Goal: Task Accomplishment & Management: Manage account settings

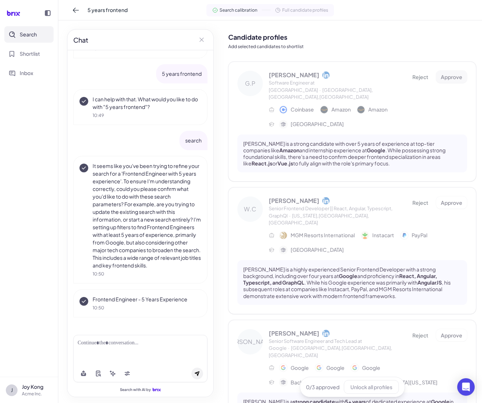
click at [453, 76] on span "Approve" at bounding box center [452, 77] width 22 height 7
click at [444, 79] on span "Approve" at bounding box center [452, 77] width 22 height 7
click at [418, 82] on button "Reject" at bounding box center [421, 77] width 26 height 12
click at [421, 200] on span "Reject" at bounding box center [421, 203] width 16 height 7
click at [457, 200] on span "Approve" at bounding box center [452, 203] width 22 height 7
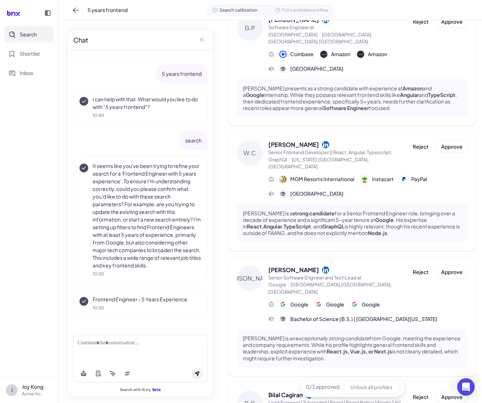
scroll to position [36, 0]
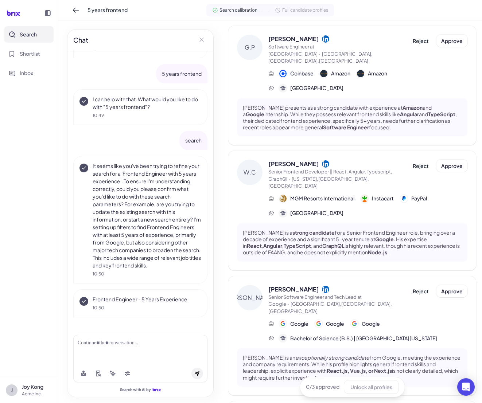
click at [401, 69] on div "Coinbase Amazon Amazon" at bounding box center [368, 73] width 199 height 9
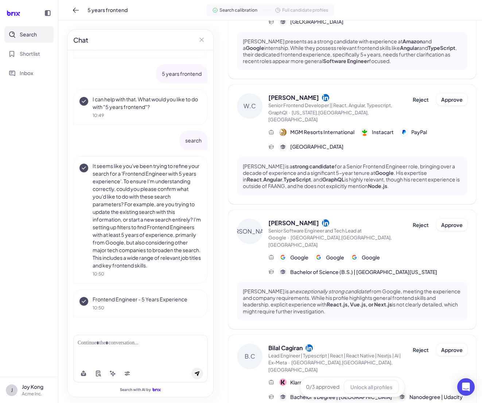
scroll to position [72, 0]
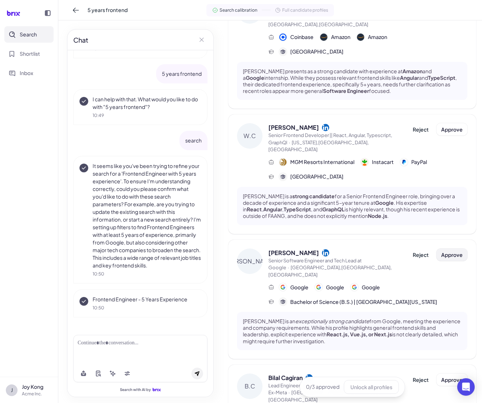
click at [444, 252] on span "Approve" at bounding box center [452, 255] width 22 height 7
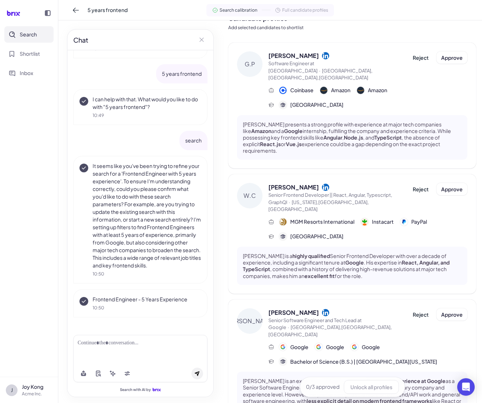
scroll to position [0, 0]
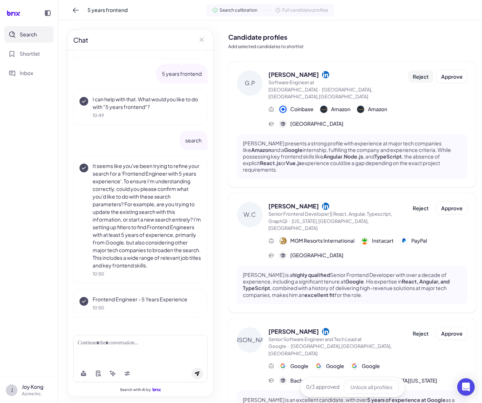
click at [410, 72] on button "Reject" at bounding box center [421, 76] width 26 height 12
click at [358, 83] on span "Cancel" at bounding box center [361, 84] width 17 height 7
click at [444, 82] on button "Approve" at bounding box center [452, 76] width 31 height 12
click at [394, 84] on span "Cancel" at bounding box center [389, 84] width 17 height 7
click at [441, 73] on span "Approve" at bounding box center [452, 76] width 22 height 7
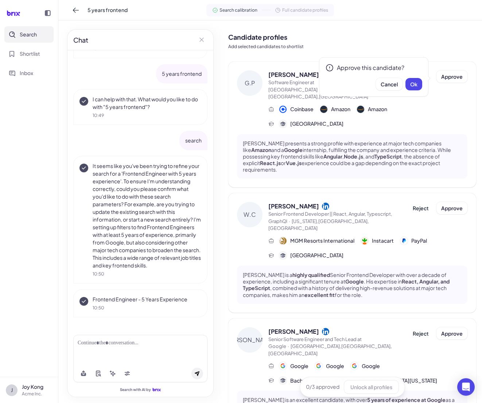
click at [458, 120] on div "University of Waterloo" at bounding box center [368, 124] width 199 height 9
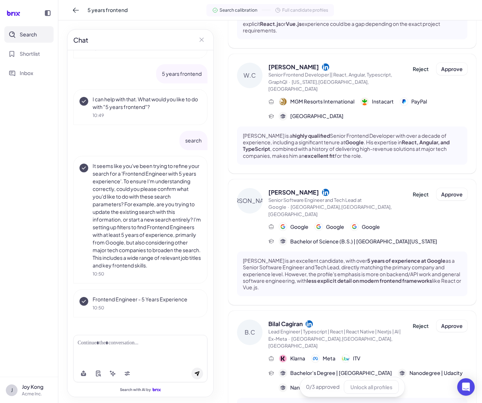
scroll to position [255, 0]
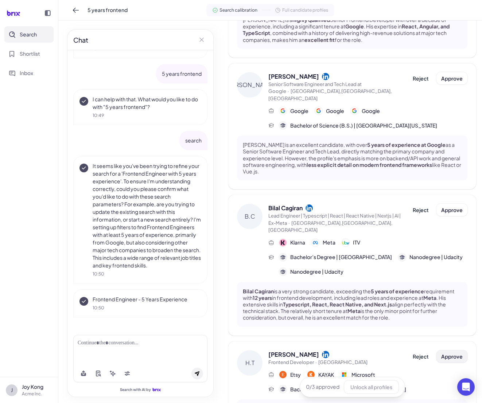
click at [447, 354] on span "Approve" at bounding box center [452, 357] width 22 height 7
click at [414, 330] on span "Ok" at bounding box center [413, 328] width 7 height 7
click at [304, 12] on span "Full candidate profiles" at bounding box center [305, 10] width 46 height 7
click at [282, 7] on div "Full candidate profiles" at bounding box center [301, 10] width 53 height 7
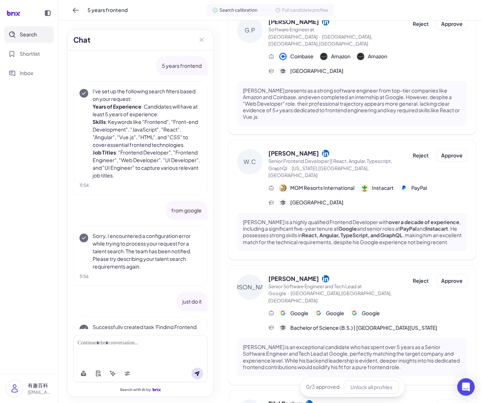
scroll to position [0, 0]
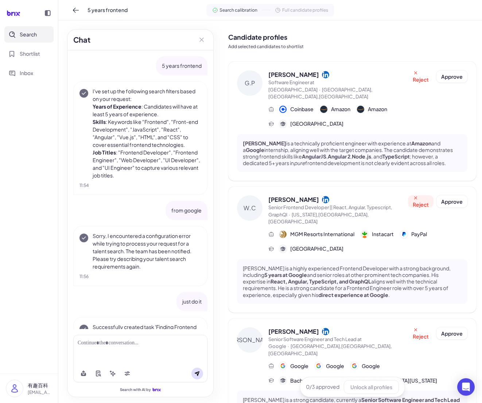
click at [416, 195] on span "Reject" at bounding box center [421, 201] width 16 height 13
click at [433, 228] on span "Cancel" at bounding box center [433, 225] width 17 height 7
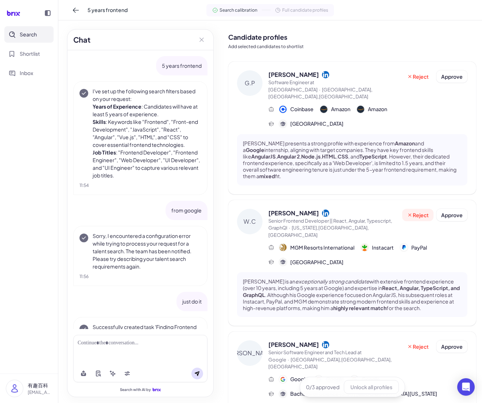
click at [412, 212] on span "Reject" at bounding box center [418, 215] width 22 height 7
click at [413, 212] on span "Reject" at bounding box center [418, 215] width 22 height 7
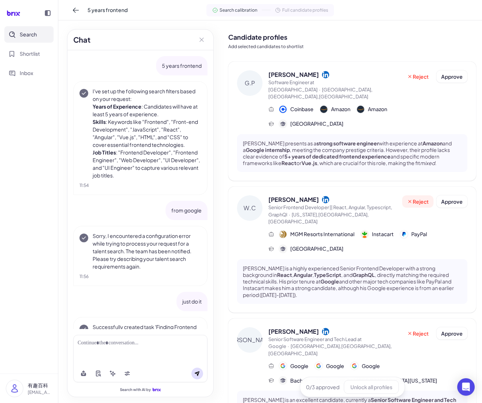
click at [413, 198] on span "Reject" at bounding box center [418, 201] width 22 height 7
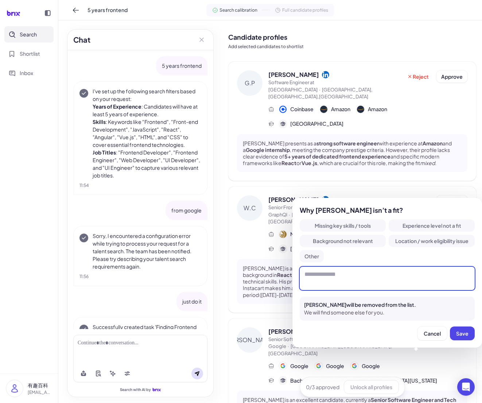
click at [382, 277] on textarea at bounding box center [387, 278] width 175 height 23
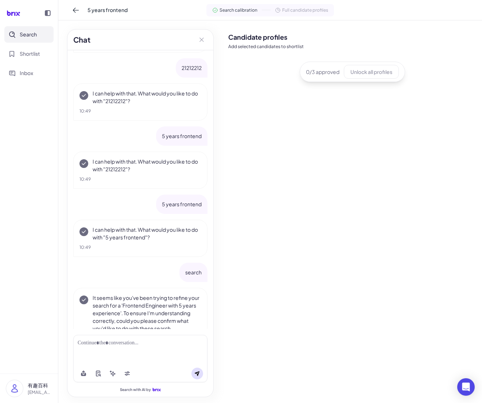
scroll to position [591, 0]
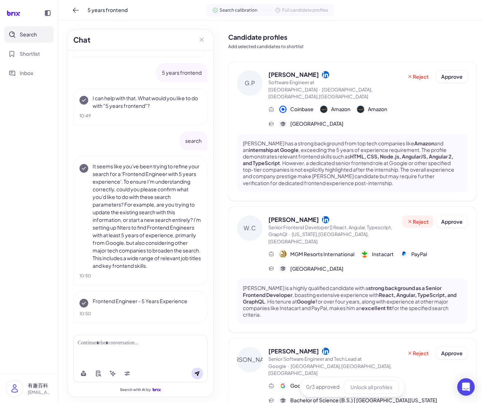
click at [411, 218] on span "Reject" at bounding box center [418, 221] width 22 height 7
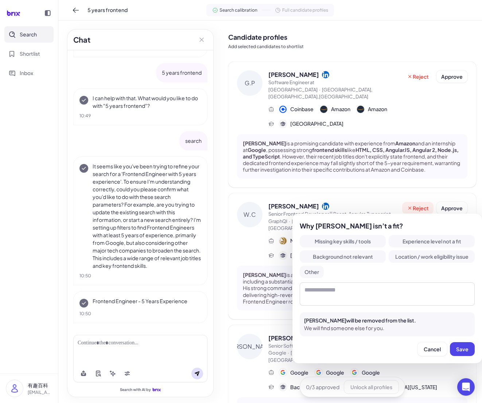
click at [416, 205] on span "Reject" at bounding box center [418, 208] width 22 height 7
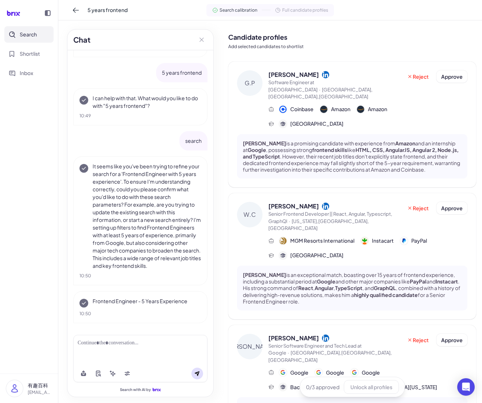
click at [373, 193] on div "W.C William Chan Senior Frontend Developer || React, Angular, Typescript, Graph…" at bounding box center [352, 256] width 248 height 126
click at [409, 205] on icon at bounding box center [410, 208] width 6 height 6
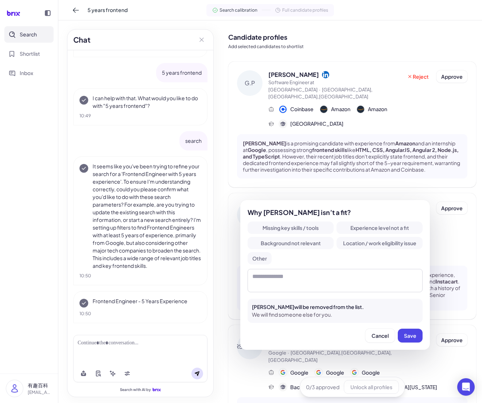
click at [285, 232] on button "Missing key skills / tools" at bounding box center [291, 228] width 86 height 12
click at [366, 229] on span "Experience level not a fit" at bounding box center [380, 228] width 59 height 7
click at [349, 229] on button "Experience level not a fit" at bounding box center [380, 228] width 86 height 12
click at [301, 243] on span "Background not relevant" at bounding box center [291, 243] width 60 height 7
click at [305, 246] on span "Background not relevant" at bounding box center [291, 243] width 60 height 7
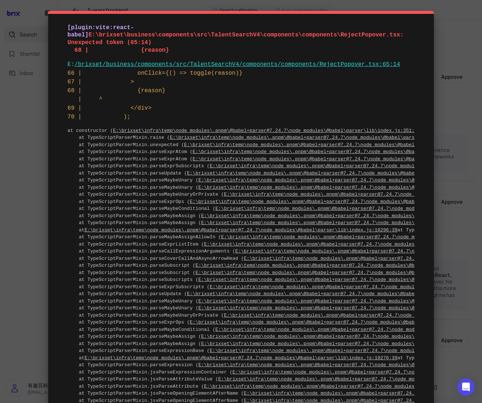
scroll to position [591, 0]
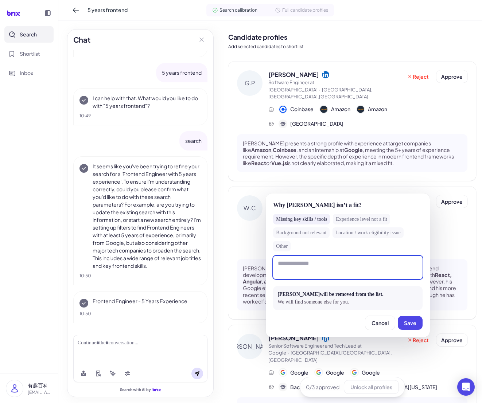
click at [348, 270] on textarea at bounding box center [348, 267] width 150 height 23
click at [328, 264] on textarea at bounding box center [348, 267] width 150 height 23
click at [343, 250] on div "Missing key skills / tools Experience level not a fit Background not relevant L…" at bounding box center [348, 233] width 150 height 38
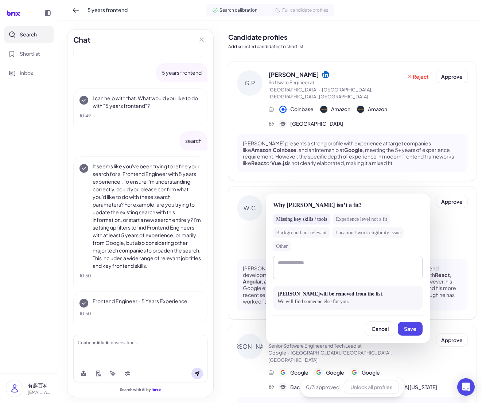
click at [385, 187] on div "W.C William Chan Senior Frontend Developer || React, Angular, Typescript, Graph…" at bounding box center [352, 253] width 248 height 133
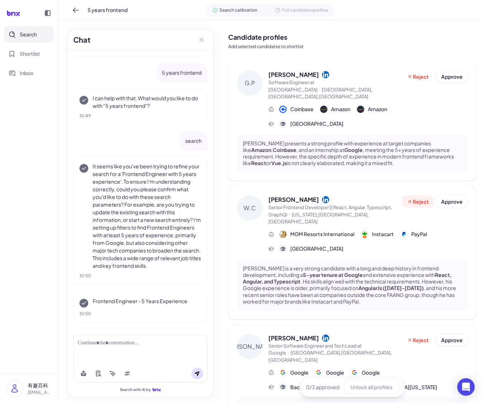
click at [414, 198] on span "Reject" at bounding box center [418, 201] width 22 height 7
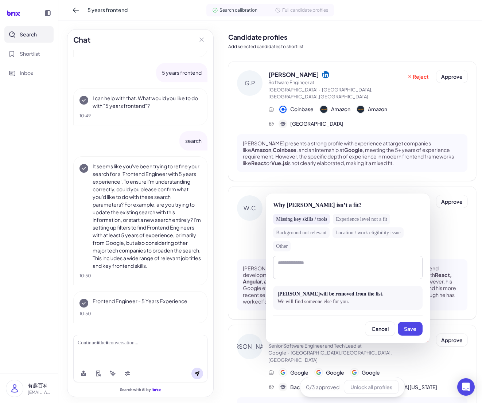
click at [373, 187] on div "W.C William Chan Senior Frontend Developer || React, Angular, Typescript, Graph…" at bounding box center [352, 253] width 248 height 133
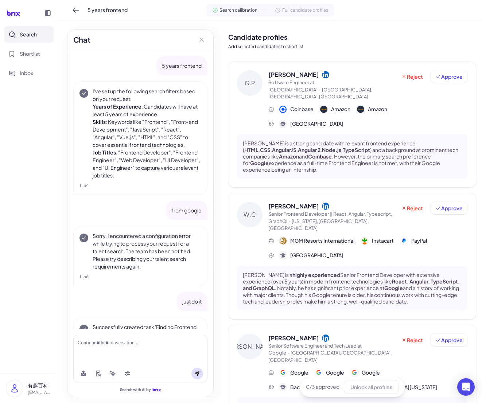
scroll to position [591, 0]
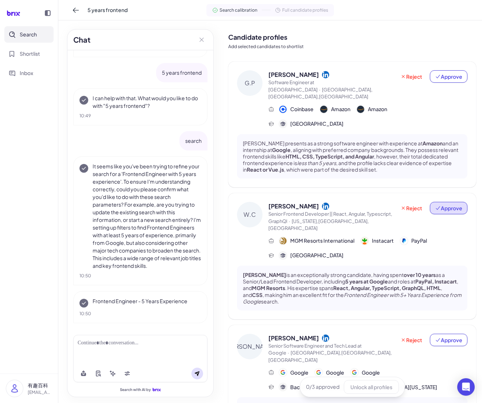
click at [448, 205] on span "Approve" at bounding box center [448, 208] width 27 height 7
click at [439, 239] on span "Cancel" at bounding box center [443, 239] width 17 height 7
click at [448, 205] on span "Approve" at bounding box center [448, 208] width 27 height 7
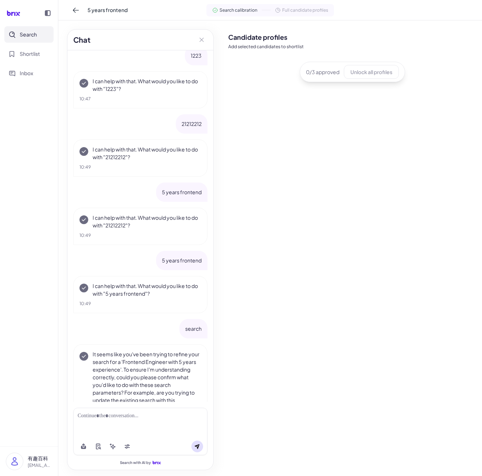
scroll to position [519, 0]
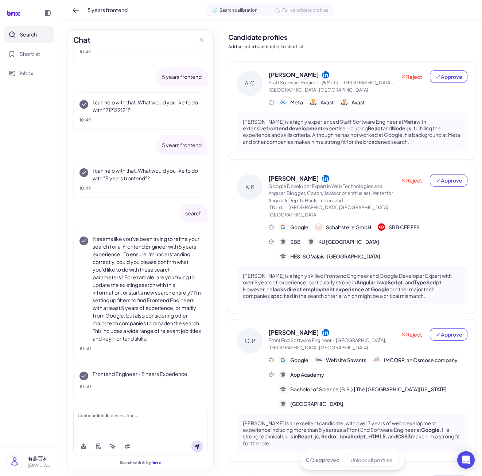
click at [42, 232] on nav "Search Shortlist Inbox" at bounding box center [29, 236] width 58 height 420
click at [438, 178] on span "Approve" at bounding box center [448, 180] width 27 height 7
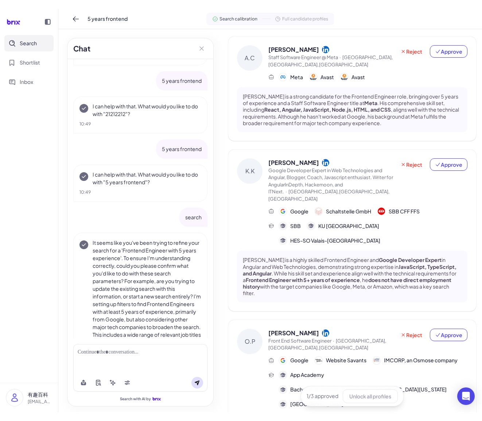
scroll to position [0, 0]
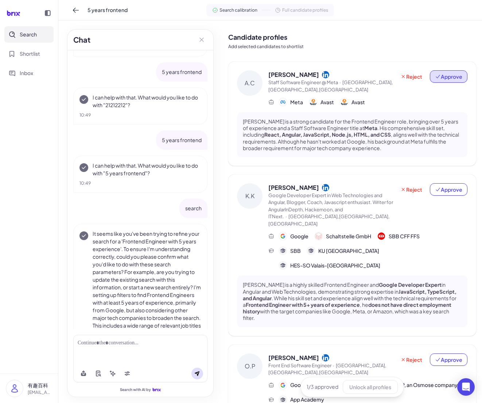
click at [447, 76] on span "Approve" at bounding box center [448, 76] width 27 height 7
click at [448, 188] on span "Approve" at bounding box center [448, 189] width 27 height 7
click at [444, 356] on span "Approve" at bounding box center [448, 359] width 27 height 7
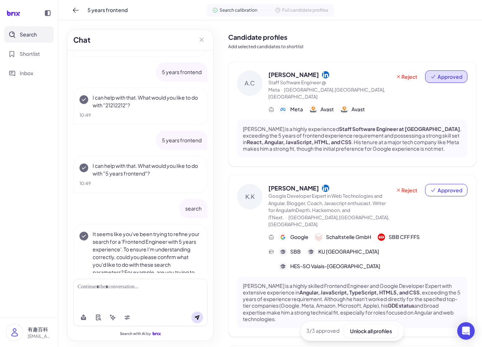
click at [447, 79] on span "Approved" at bounding box center [450, 76] width 25 height 7
click at [438, 73] on span "Approved" at bounding box center [450, 76] width 25 height 7
click at [406, 49] on p "Add selected candidates to shortlist" at bounding box center [352, 46] width 248 height 7
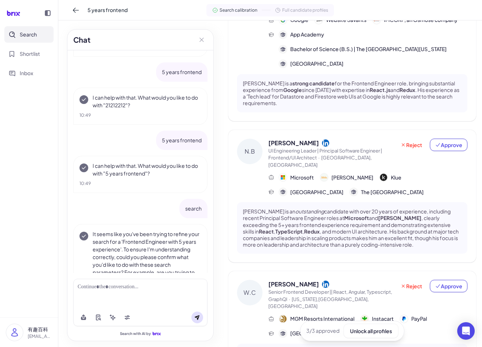
scroll to position [474, 0]
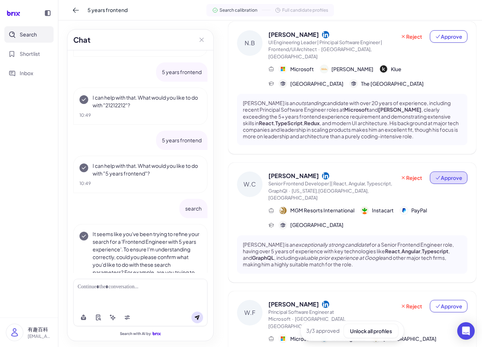
click at [453, 174] on span "Approve" at bounding box center [448, 177] width 27 height 7
click at [451, 174] on span "Approved" at bounding box center [450, 177] width 25 height 7
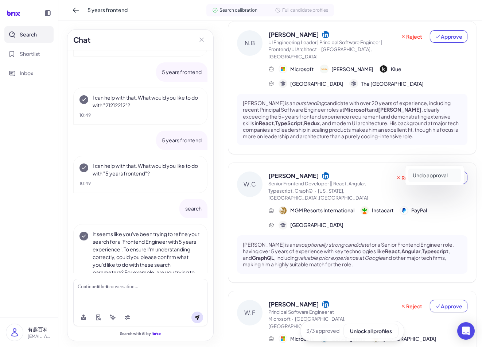
click at [445, 173] on button "Undo approval" at bounding box center [435, 175] width 53 height 13
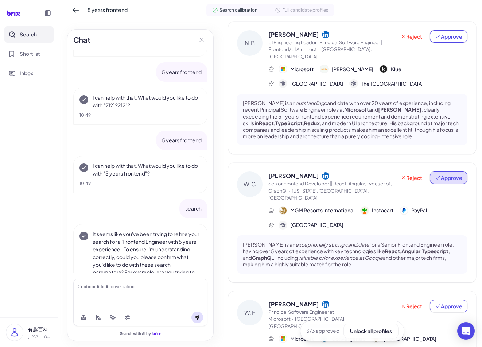
click at [448, 171] on button "Approve" at bounding box center [449, 177] width 38 height 12
click at [442, 174] on span "Approved" at bounding box center [450, 177] width 25 height 7
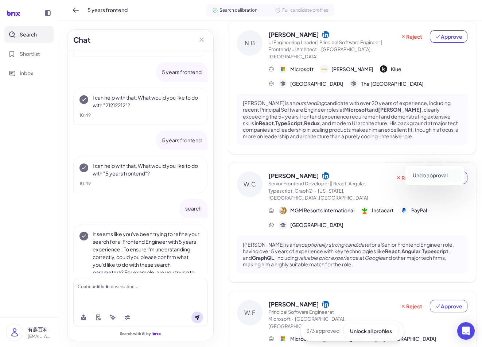
click at [442, 174] on button "Undo approval" at bounding box center [435, 175] width 53 height 13
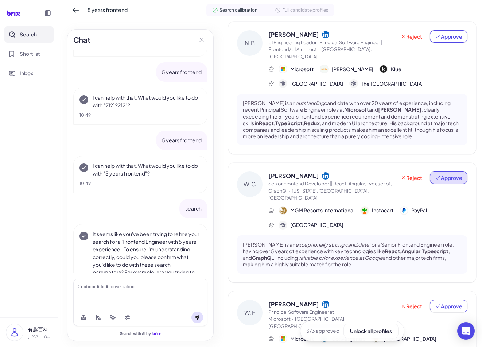
click at [450, 174] on span "Approve" at bounding box center [448, 177] width 27 height 7
click at [444, 174] on span "Approved" at bounding box center [450, 177] width 25 height 7
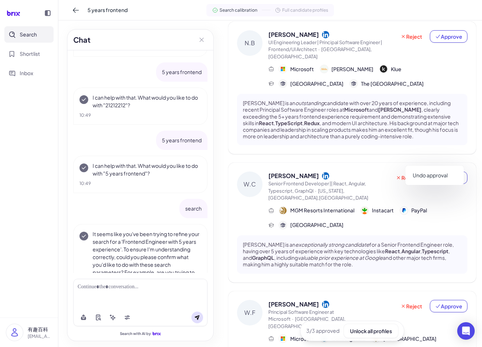
click at [440, 167] on div "Undo approval" at bounding box center [435, 175] width 58 height 19
click at [439, 172] on button "Undo approval" at bounding box center [435, 175] width 53 height 13
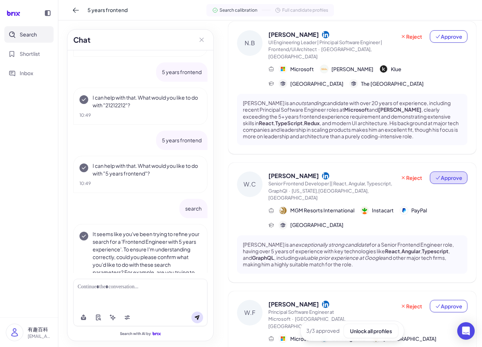
click at [443, 174] on span "Approve" at bounding box center [448, 177] width 27 height 7
click at [441, 174] on span "Approved" at bounding box center [450, 177] width 25 height 7
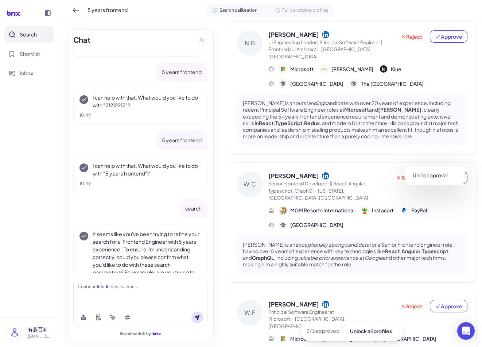
click at [439, 174] on button "Undo approval" at bounding box center [435, 175] width 53 height 13
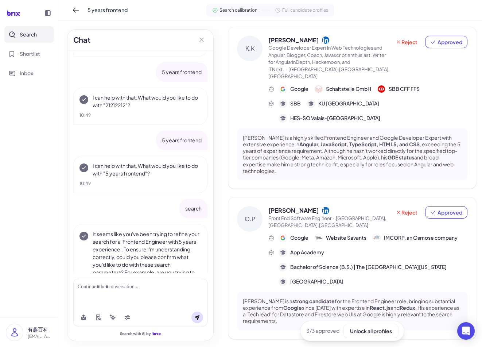
scroll to position [146, 0]
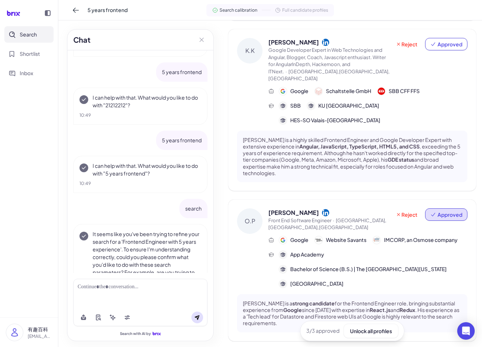
click at [439, 208] on button "Approved" at bounding box center [446, 214] width 42 height 12
click at [434, 205] on button "Undo approval" at bounding box center [435, 204] width 53 height 13
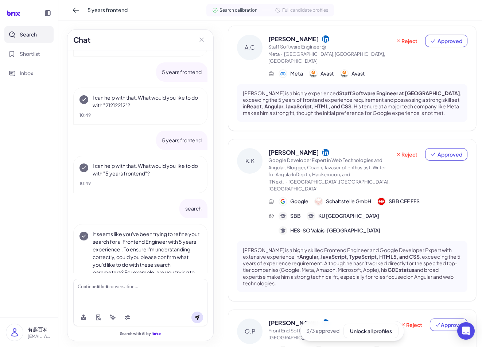
scroll to position [0, 0]
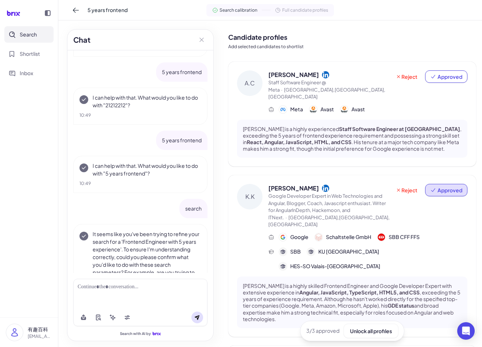
click at [438, 186] on span "Approved" at bounding box center [450, 189] width 25 height 7
click at [434, 205] on button "Undo approval" at bounding box center [435, 201] width 53 height 13
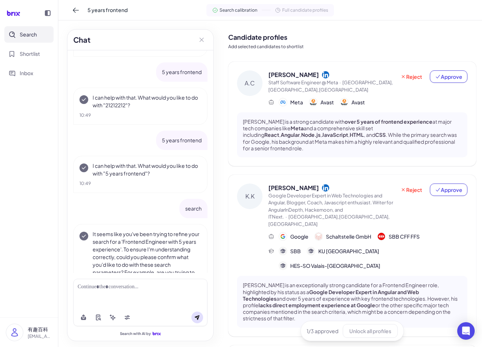
click at [446, 154] on div "Andrew Carpenter is a strong candidate with over 5 years of frontend experience…" at bounding box center [352, 134] width 231 height 45
click at [440, 191] on span "Approve" at bounding box center [448, 189] width 27 height 7
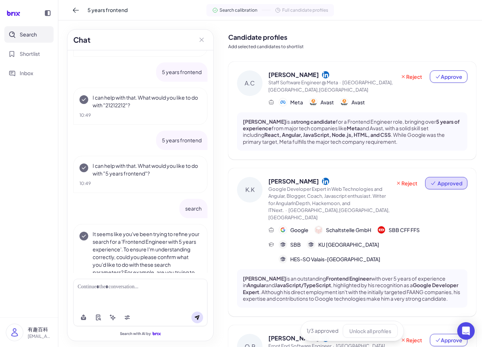
click at [443, 186] on span "Approved" at bounding box center [450, 182] width 25 height 7
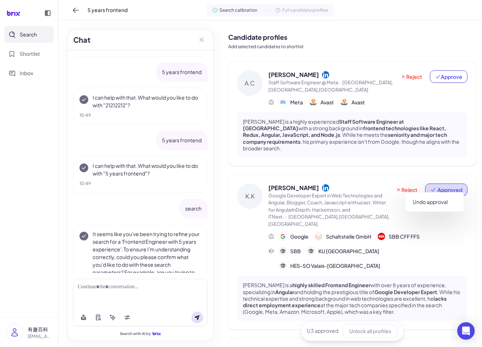
click at [452, 186] on span "Approved" at bounding box center [450, 189] width 25 height 7
click at [450, 186] on span "Approved" at bounding box center [450, 189] width 25 height 7
click at [451, 186] on span "Approved" at bounding box center [450, 189] width 25 height 7
click at [441, 186] on span "Approved" at bounding box center [450, 189] width 25 height 7
click at [433, 205] on button "Undo approval" at bounding box center [435, 201] width 53 height 13
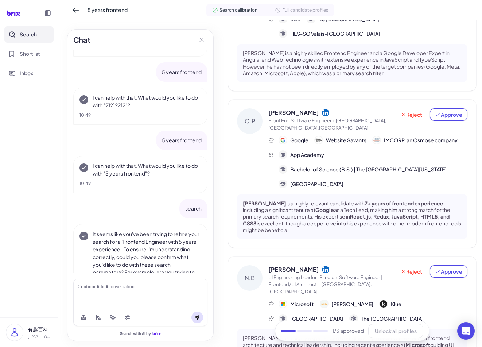
scroll to position [219, 0]
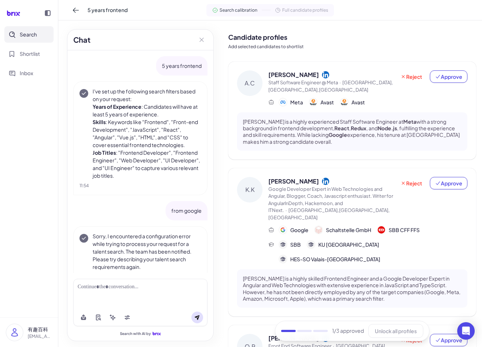
scroll to position [219, 0]
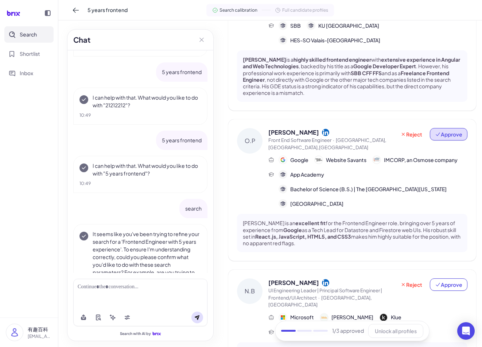
click at [443, 131] on span "Approve" at bounding box center [448, 134] width 27 height 7
click at [444, 131] on span "Approved" at bounding box center [450, 134] width 25 height 7
click at [451, 131] on span "Approved" at bounding box center [450, 134] width 25 height 7
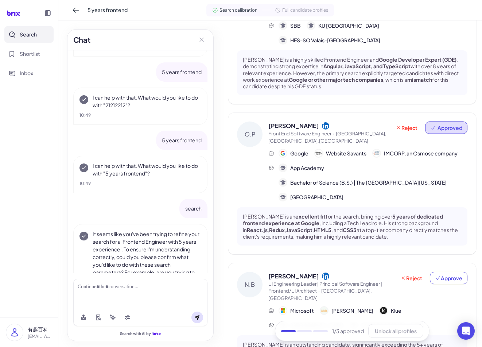
click at [455, 124] on span "Approved" at bounding box center [450, 127] width 25 height 7
click at [440, 126] on button "Undo approval" at bounding box center [435, 124] width 53 height 13
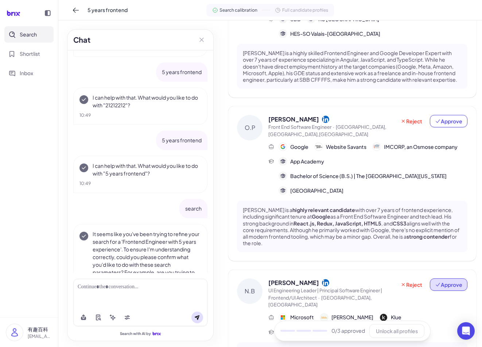
click at [454, 278] on button "Approve" at bounding box center [449, 284] width 38 height 12
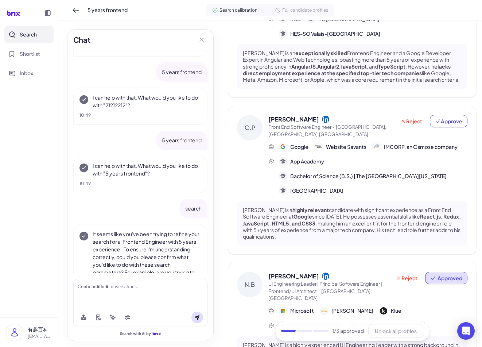
click at [444, 272] on div "Reject Approved" at bounding box center [429, 287] width 77 height 30
click at [442, 274] on span "Approved" at bounding box center [450, 277] width 25 height 7
click at [431, 282] on button "Undo approval" at bounding box center [435, 281] width 53 height 13
click at [447, 272] on button "Approve" at bounding box center [449, 278] width 38 height 12
click at [446, 274] on span "Approved" at bounding box center [450, 277] width 25 height 7
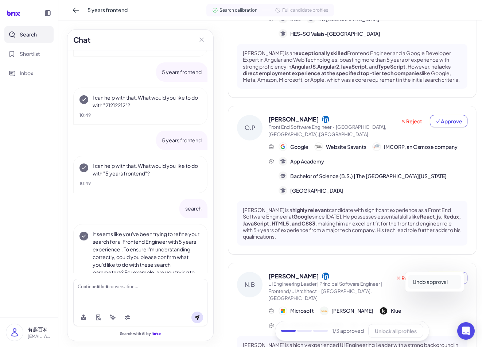
click at [435, 280] on button "Undo approval" at bounding box center [435, 281] width 53 height 13
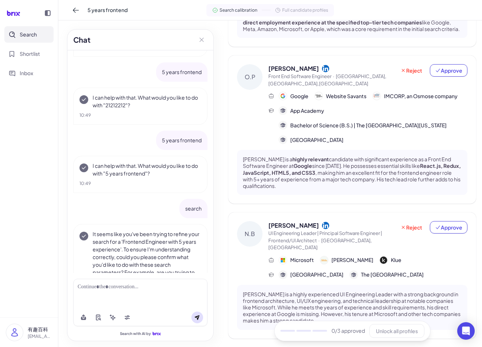
scroll to position [335, 0]
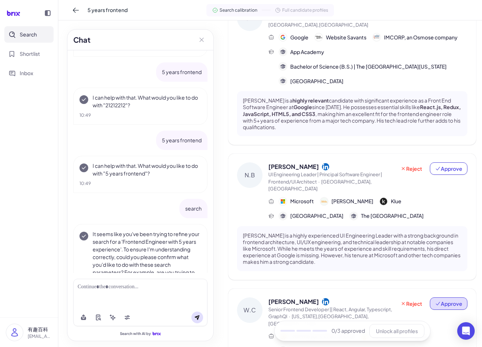
click at [442, 300] on span "Approve" at bounding box center [448, 303] width 27 height 7
click at [440, 162] on button "Approve" at bounding box center [449, 168] width 38 height 12
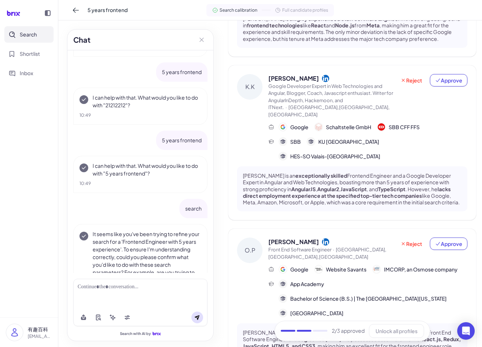
scroll to position [80, 0]
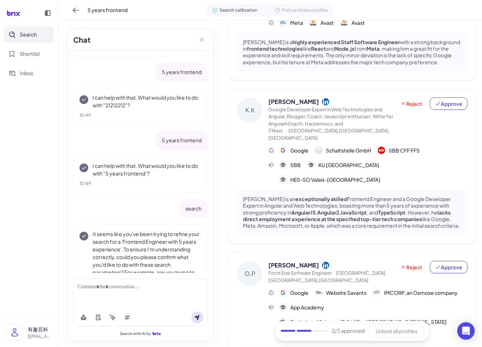
click at [443, 100] on div "K.K Kevin Kreuzer Google Developer Expert in Web Technologies and Angular, Blog…" at bounding box center [352, 166] width 248 height 155
click at [443, 107] on span "Approve" at bounding box center [448, 103] width 27 height 7
click at [443, 107] on span "Approved" at bounding box center [450, 103] width 25 height 7
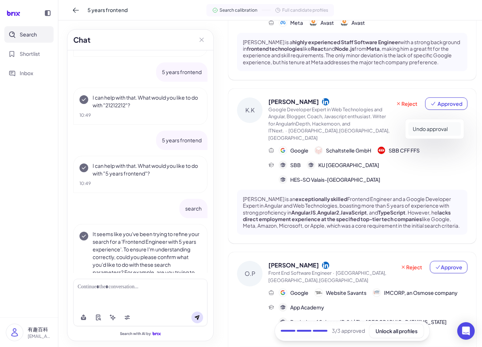
click at [441, 126] on button "Undo approval" at bounding box center [435, 128] width 53 height 13
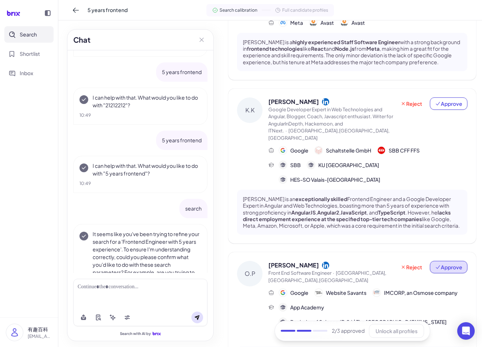
click at [450, 263] on span "Approve" at bounding box center [448, 266] width 27 height 7
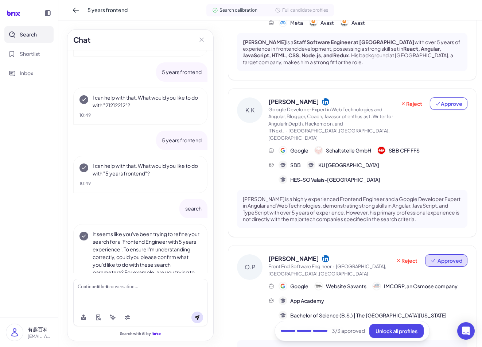
click at [450, 257] on span "Approved" at bounding box center [450, 260] width 25 height 7
click at [433, 253] on button "Undo approval" at bounding box center [435, 257] width 53 height 13
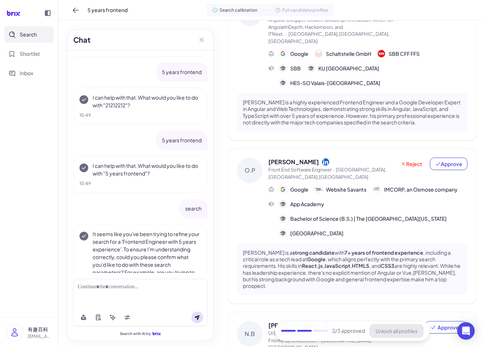
scroll to position [0, 0]
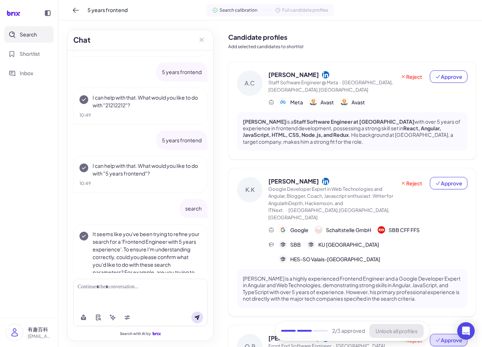
click at [436, 338] on icon at bounding box center [438, 340] width 4 height 4
click at [444, 185] on span "Approve" at bounding box center [448, 182] width 27 height 7
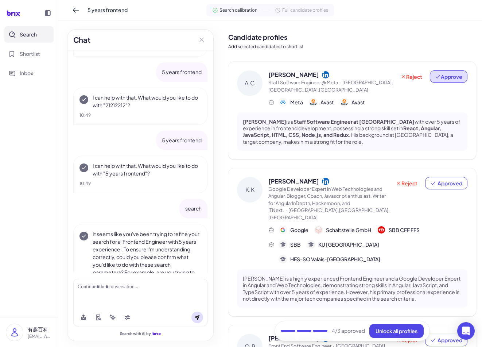
click at [442, 74] on span "Approve" at bounding box center [448, 76] width 27 height 7
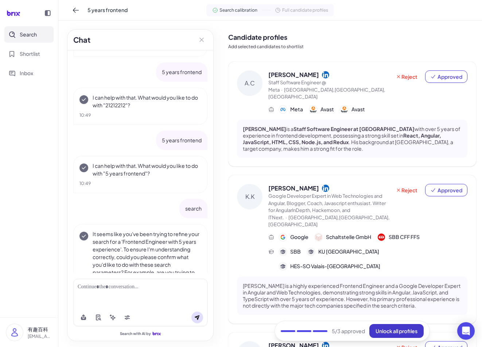
click at [394, 329] on span "Unlock all profiles" at bounding box center [397, 331] width 42 height 7
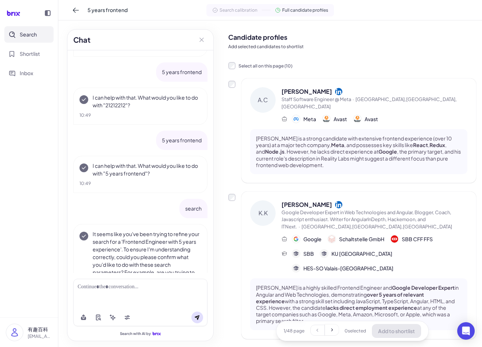
drag, startPoint x: 34, startPoint y: 28, endPoint x: 30, endPoint y: 24, distance: 6.2
click at [34, 27] on button "Search" at bounding box center [28, 34] width 49 height 16
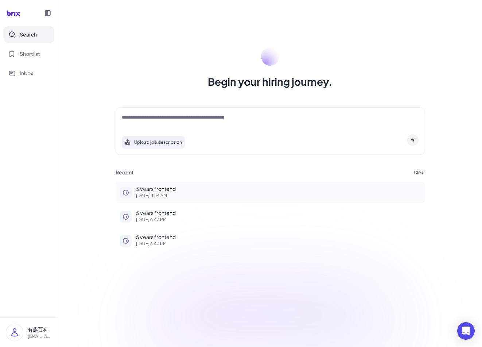
click at [155, 198] on button "5 years frontend Aug 6, 2025, 11:54 AM" at bounding box center [270, 192] width 309 height 21
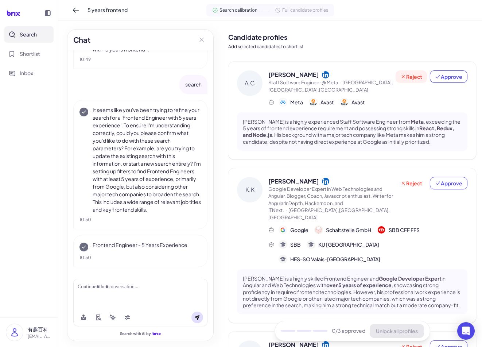
click at [413, 77] on span "Reject" at bounding box center [412, 76] width 22 height 7
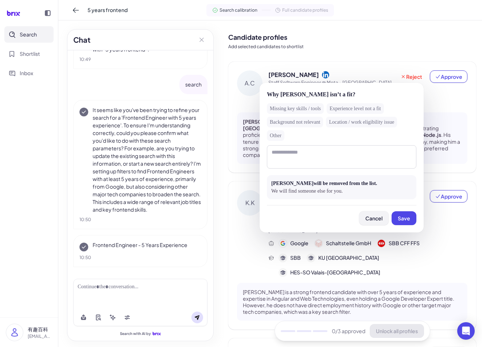
click at [369, 216] on span "Cancel" at bounding box center [374, 218] width 17 height 7
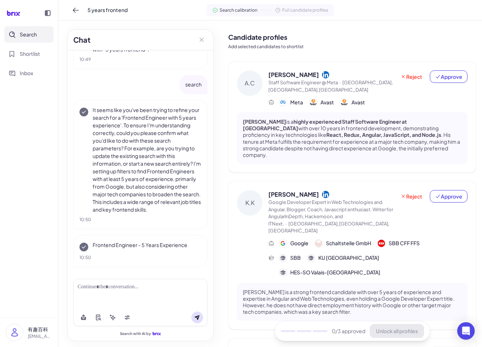
click at [299, 8] on span "Full candidate profiles" at bounding box center [305, 10] width 46 height 7
click at [437, 81] on button "Approve" at bounding box center [449, 76] width 38 height 12
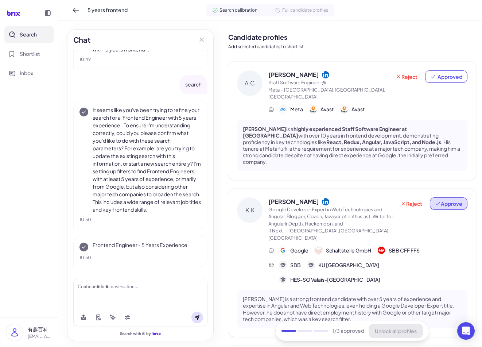
click at [442, 200] on span "Approve" at bounding box center [448, 203] width 27 height 7
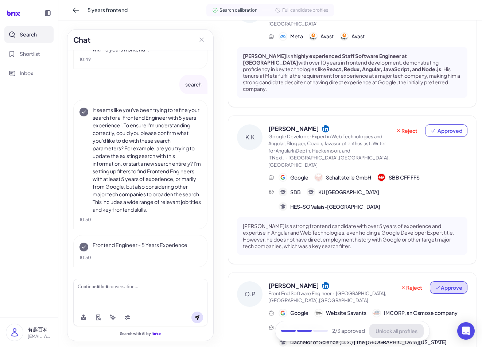
click at [444, 281] on button "Approve" at bounding box center [449, 287] width 38 height 12
click at [400, 327] on button "Unlock all profiles" at bounding box center [397, 331] width 54 height 14
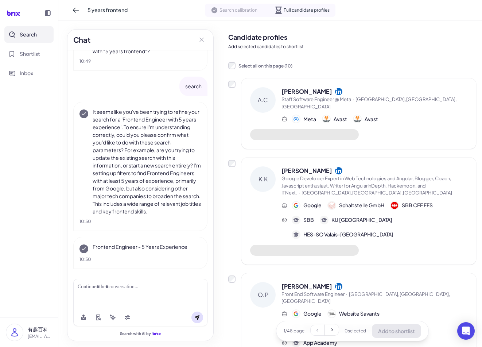
scroll to position [648, 0]
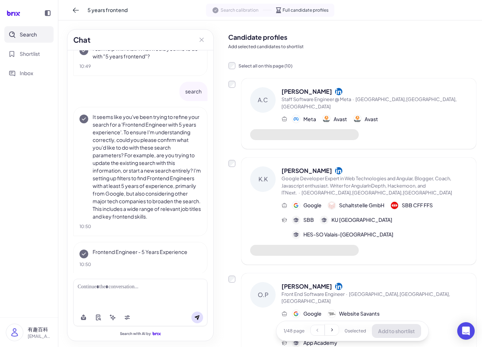
scroll to position [648, 0]
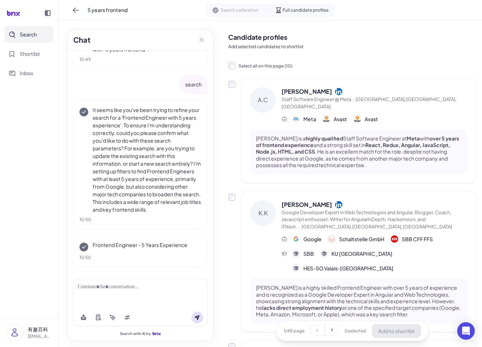
click at [231, 7] on span "Search calibration" at bounding box center [240, 10] width 38 height 7
click at [332, 43] on div "Candidate profiles Add selected candidates to shortlist" at bounding box center [352, 39] width 248 height 27
click at [308, 12] on span "Full candidate profiles" at bounding box center [306, 10] width 46 height 7
click at [235, 6] on div "Search calibration Full candidate profiles" at bounding box center [270, 10] width 128 height 13
click at [310, 15] on div "Search calibration Full candidate profiles" at bounding box center [270, 10] width 128 height 13
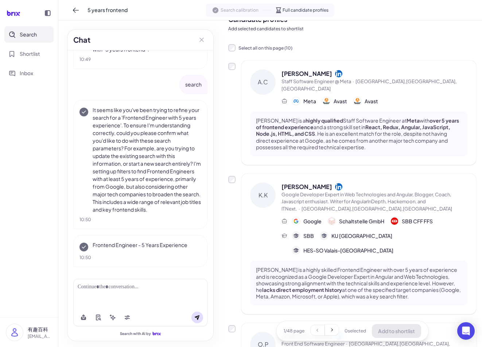
scroll to position [0, 0]
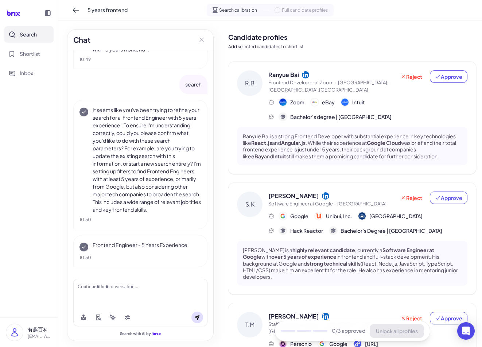
click at [436, 197] on icon at bounding box center [438, 198] width 6 height 6
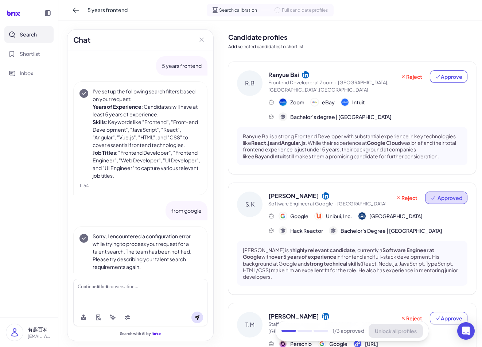
click at [433, 196] on span "Approved" at bounding box center [446, 197] width 32 height 7
click at [429, 212] on button "Undo approval" at bounding box center [435, 216] width 53 height 13
click at [444, 204] on div "Reject Approve" at bounding box center [432, 200] width 72 height 16
click at [444, 203] on button "Approve" at bounding box center [449, 198] width 38 height 12
click at [444, 75] on span "Approve" at bounding box center [448, 76] width 27 height 7
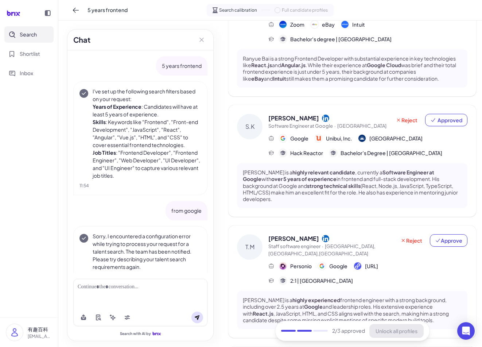
scroll to position [109, 0]
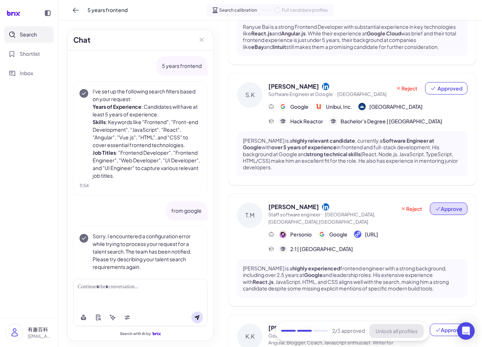
click at [447, 212] on span "Approve" at bounding box center [448, 208] width 27 height 7
click at [387, 334] on span "Unlock all profiles" at bounding box center [397, 331] width 42 height 7
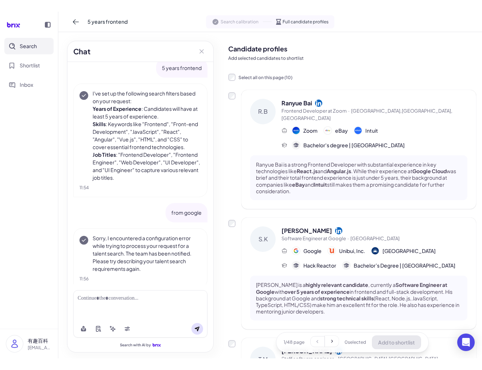
scroll to position [0, 0]
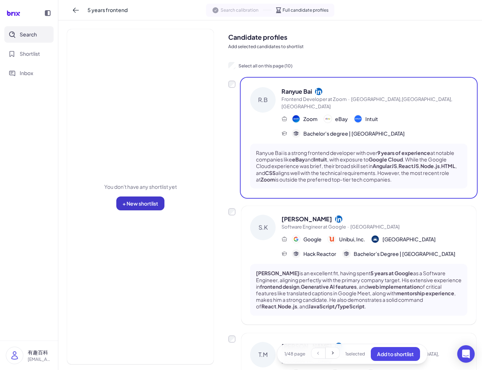
click at [141, 208] on button "+ New shortlist" at bounding box center [140, 204] width 48 height 14
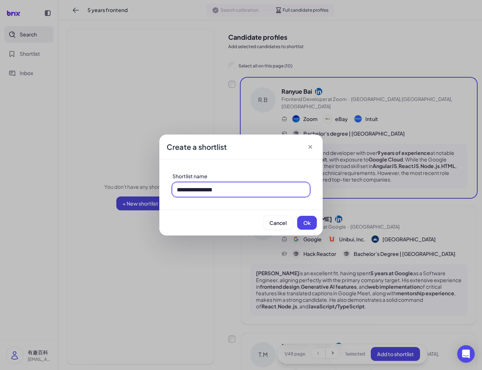
click at [205, 191] on input "**********" at bounding box center [241, 190] width 137 height 14
click at [301, 228] on button "Ok" at bounding box center [307, 223] width 20 height 14
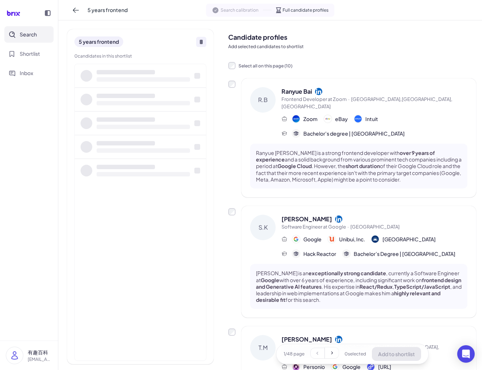
click at [199, 45] on div at bounding box center [201, 42] width 10 height 10
click at [199, 44] on div at bounding box center [201, 42] width 10 height 10
click at [219, 153] on div "5 years frontend 0 candidates in this shortlist" at bounding box center [140, 195] width 164 height 350
